Goal: Information Seeking & Learning: Find specific fact

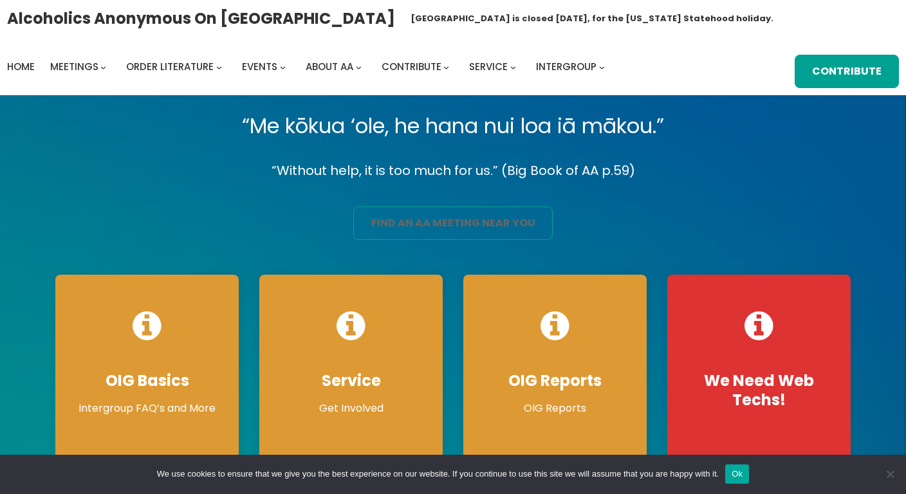
click at [450, 223] on link "find an aa meeting near you" at bounding box center [452, 223] width 199 height 33
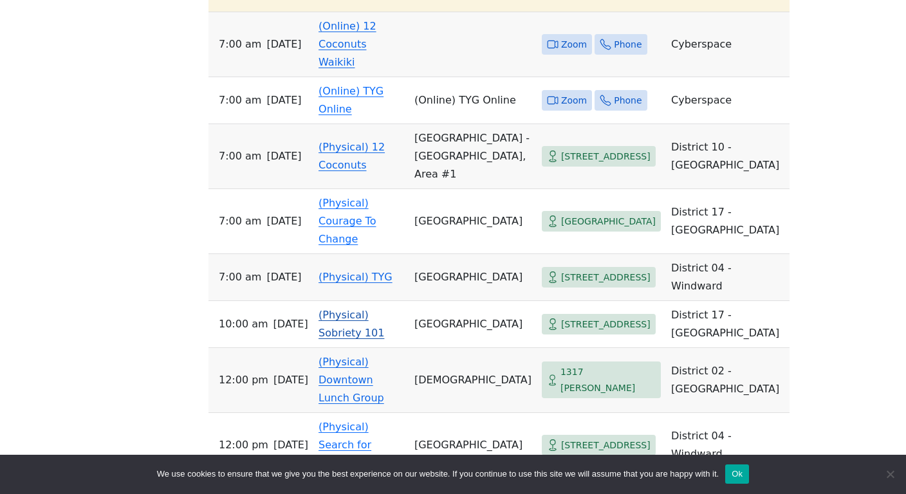
scroll to position [494, 0]
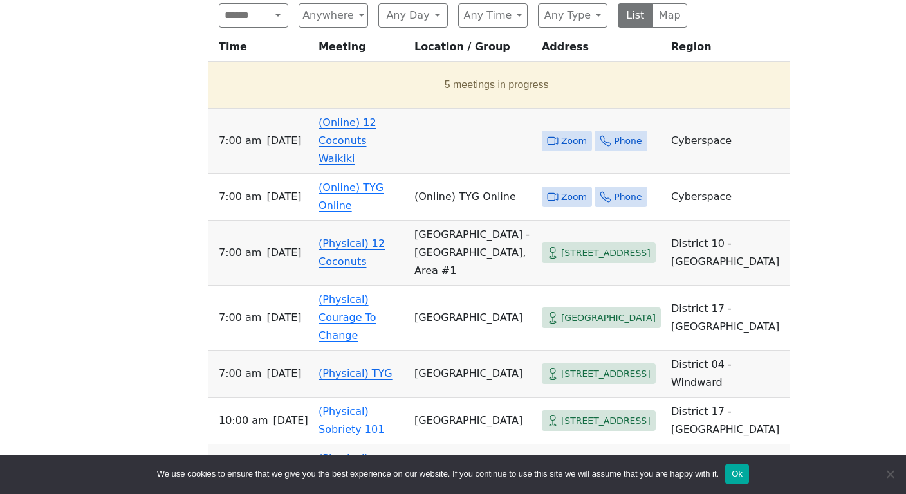
click at [561, 140] on span "Zoom" at bounding box center [574, 141] width 26 height 16
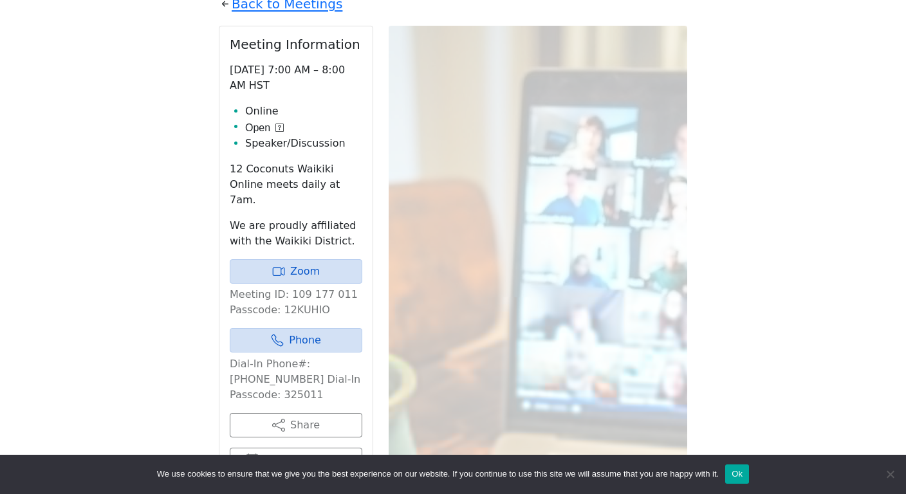
scroll to position [445, 0]
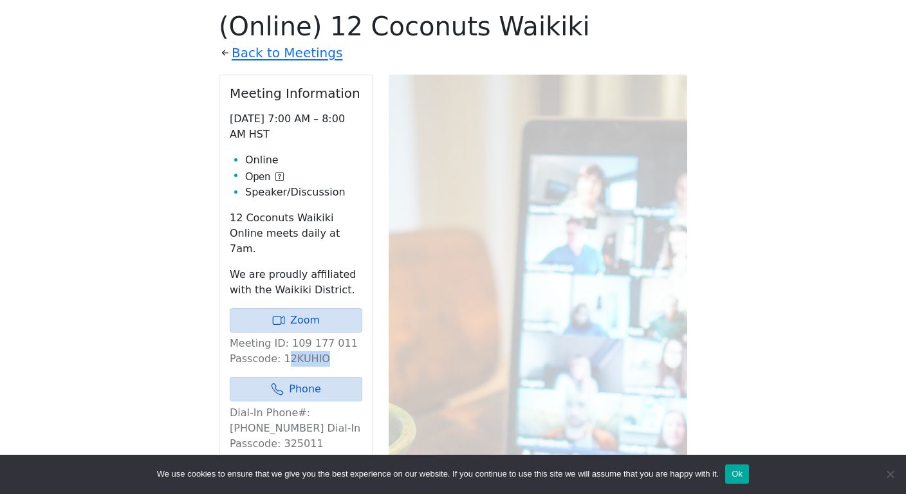
drag, startPoint x: 322, startPoint y: 344, endPoint x: 284, endPoint y: 346, distance: 38.0
click at [284, 346] on p "Meeting ID: 109 177 011 Passcode: 12KUHIO" at bounding box center [296, 351] width 133 height 31
click at [326, 346] on p "Meeting ID: 109 177 011 Passcode: 12KUHIO" at bounding box center [296, 351] width 133 height 31
drag, startPoint x: 325, startPoint y: 343, endPoint x: 281, endPoint y: 345, distance: 43.8
click at [281, 345] on p "Meeting ID: 109 177 011 Passcode: 12KUHIO" at bounding box center [296, 351] width 133 height 31
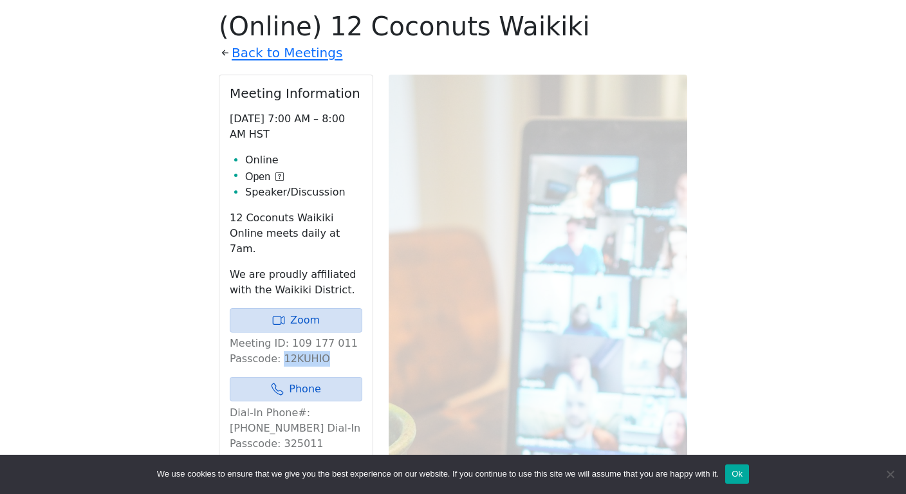
copy p "12KUHIO"
click at [297, 308] on link "Zoom" at bounding box center [296, 320] width 133 height 24
click at [749, 477] on button "Ok" at bounding box center [737, 474] width 24 height 19
